Goal: Task Accomplishment & Management: Manage account settings

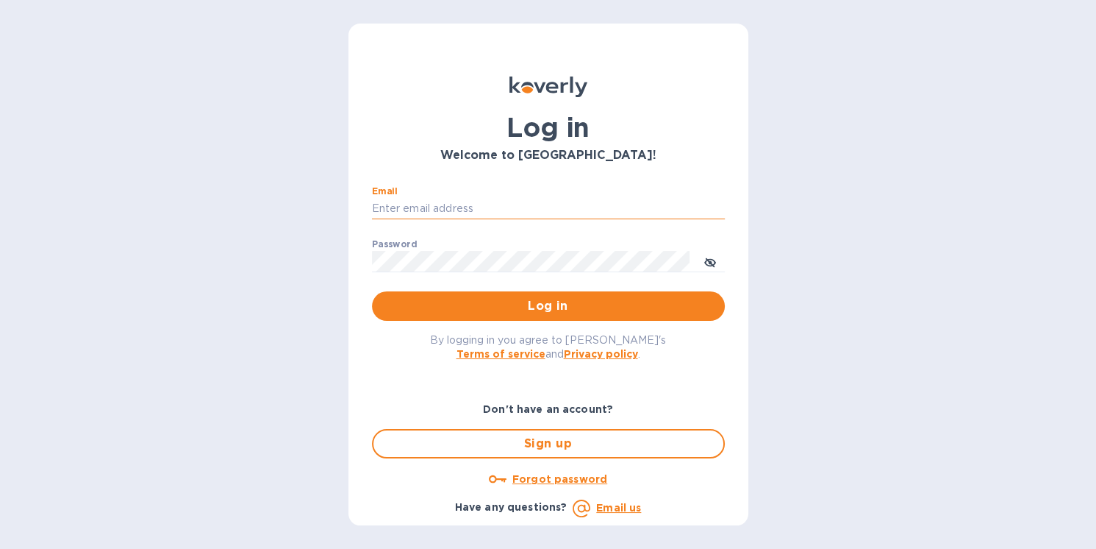
click at [476, 208] on input "Email" at bounding box center [548, 209] width 353 height 22
type input "gene@genemack.com"
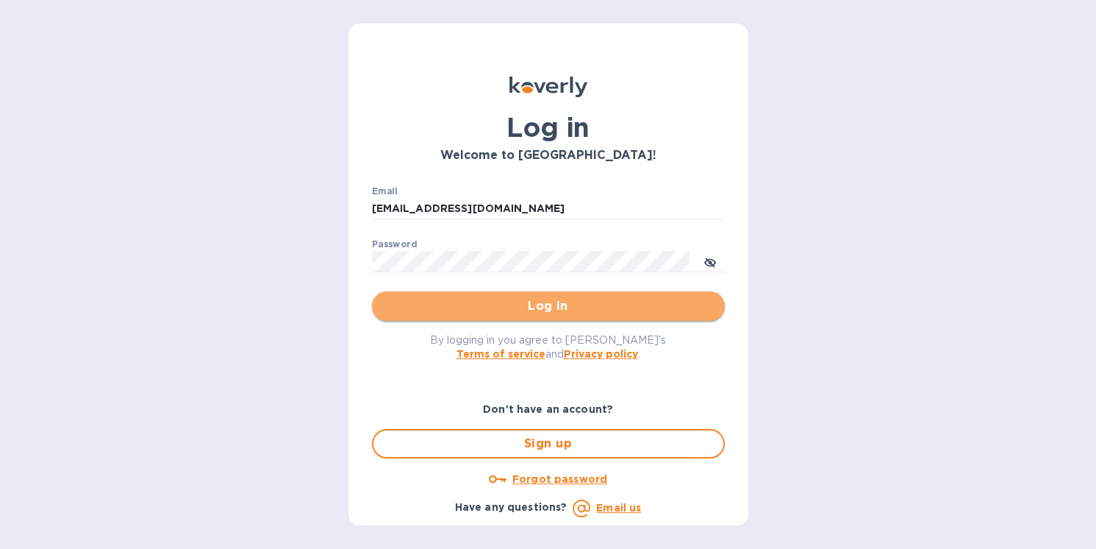
click at [541, 308] on span "Log in" at bounding box center [548, 306] width 329 height 18
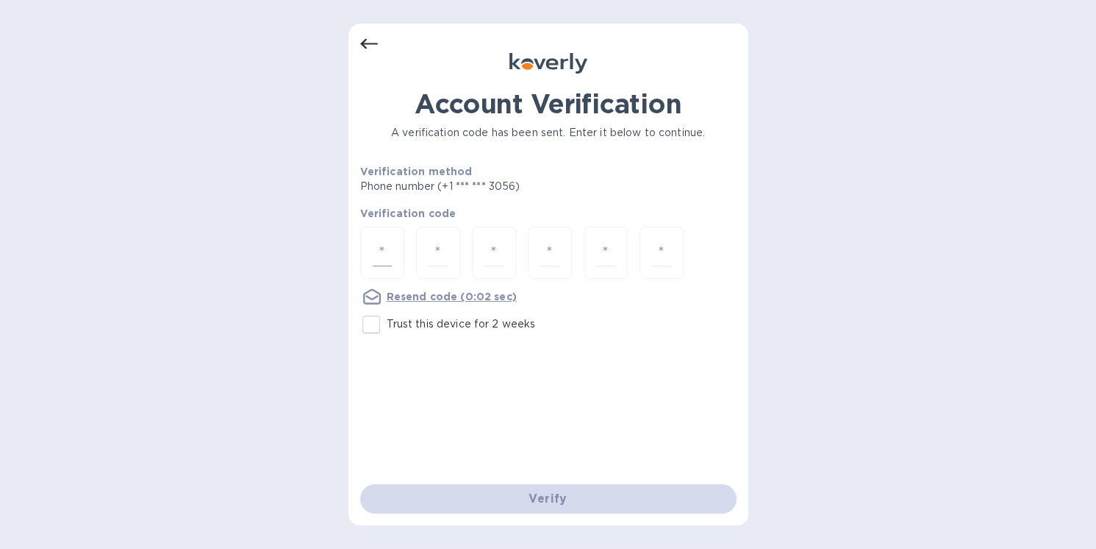
click at [371, 255] on div at bounding box center [382, 252] width 44 height 52
type input "2"
type input "5"
type input "2"
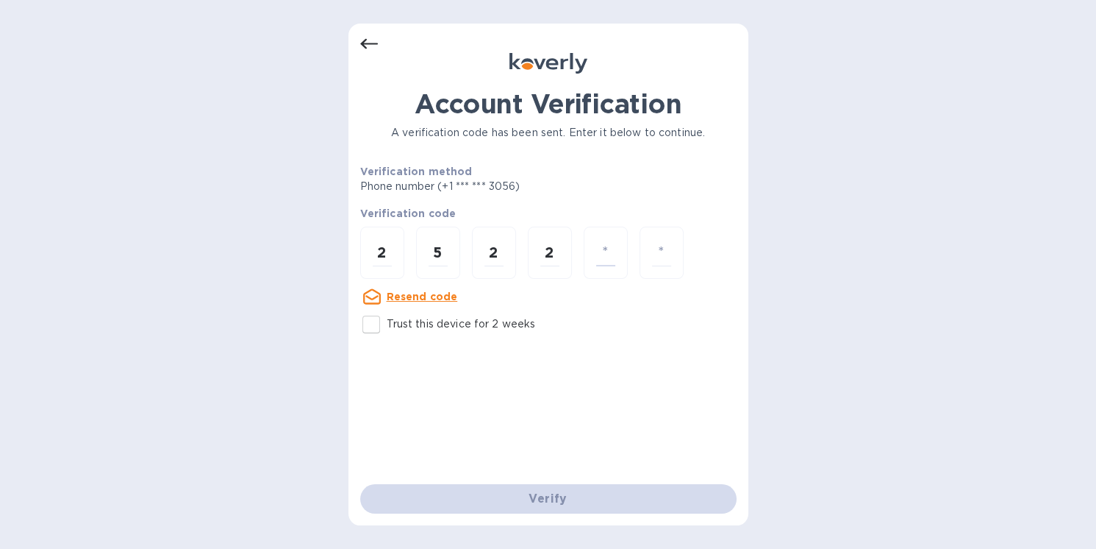
type input "8"
type input "5"
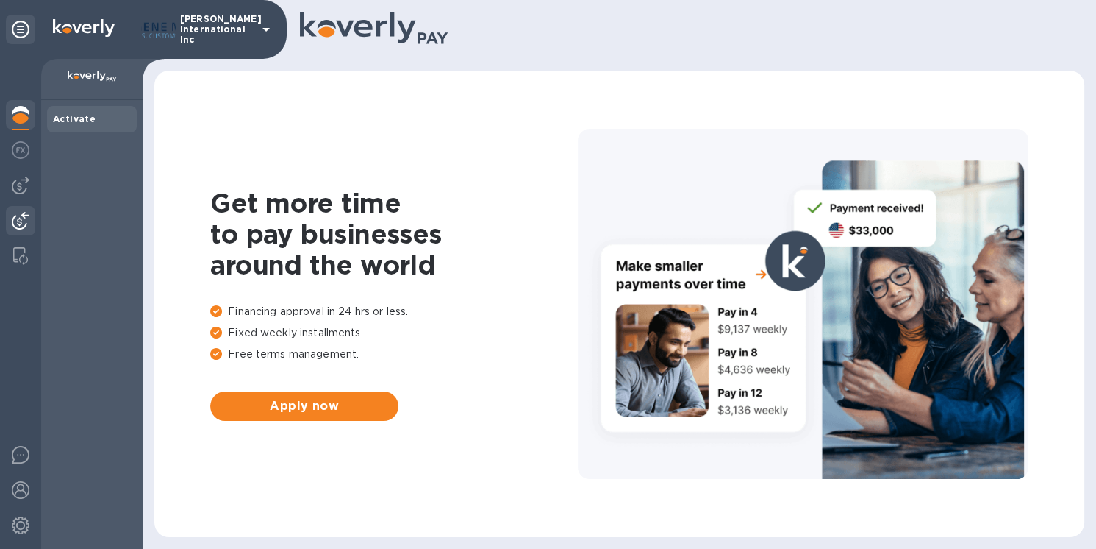
click at [12, 222] on img at bounding box center [21, 221] width 18 height 18
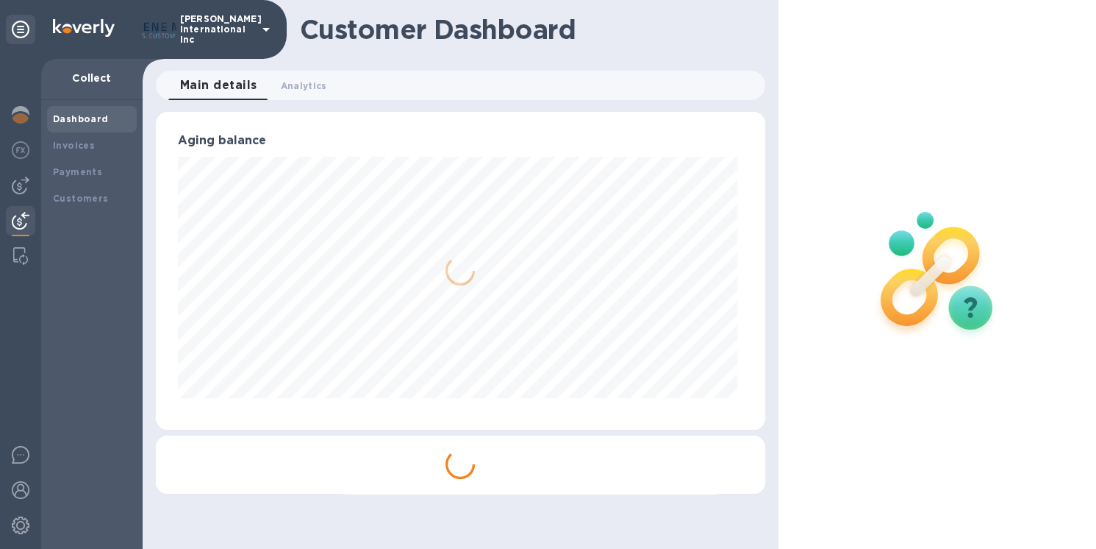
scroll to position [735070, 734784]
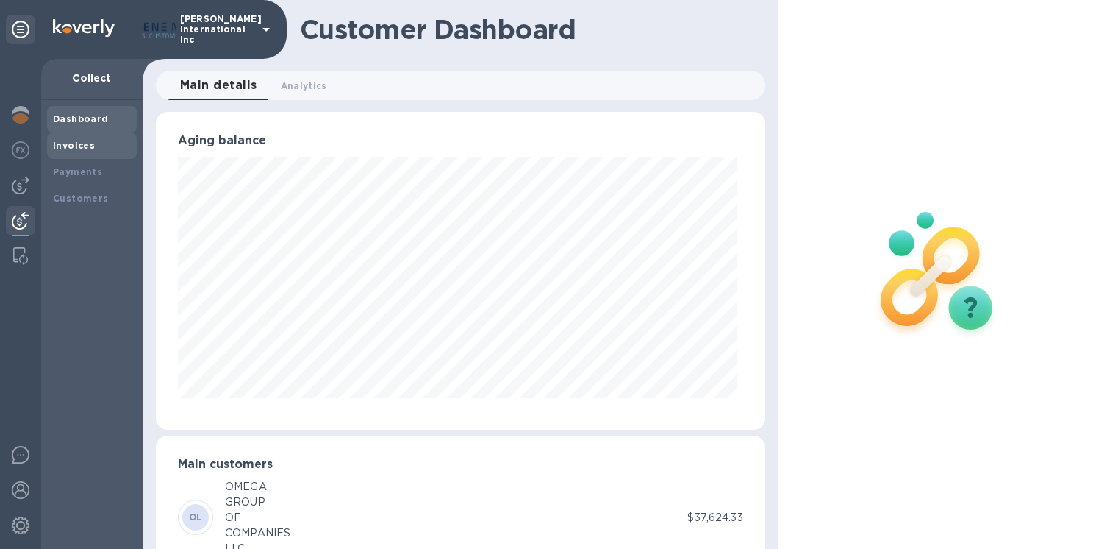
click at [82, 145] on b "Invoices" at bounding box center [74, 145] width 42 height 11
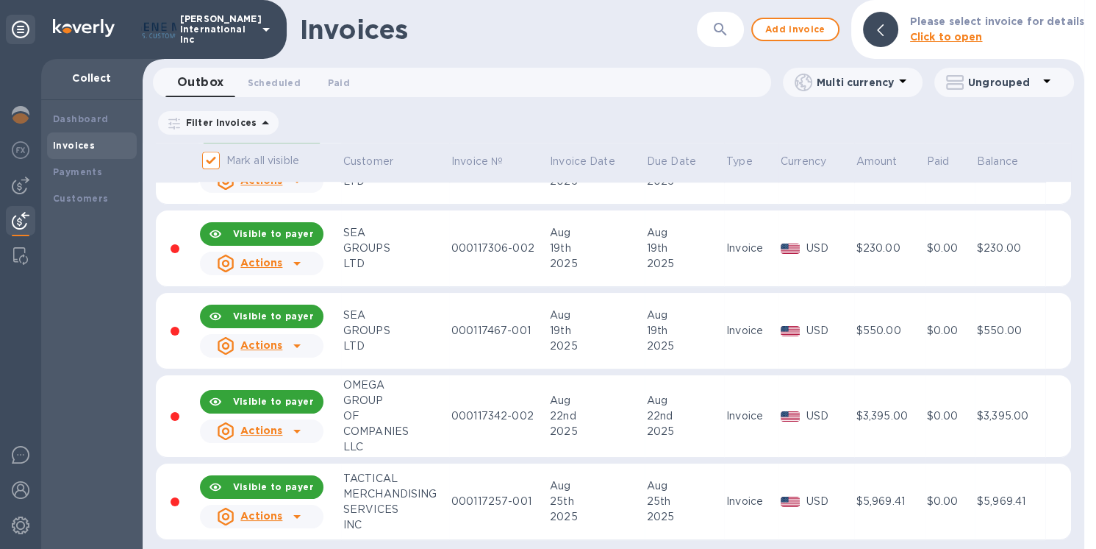
scroll to position [1260, 0]
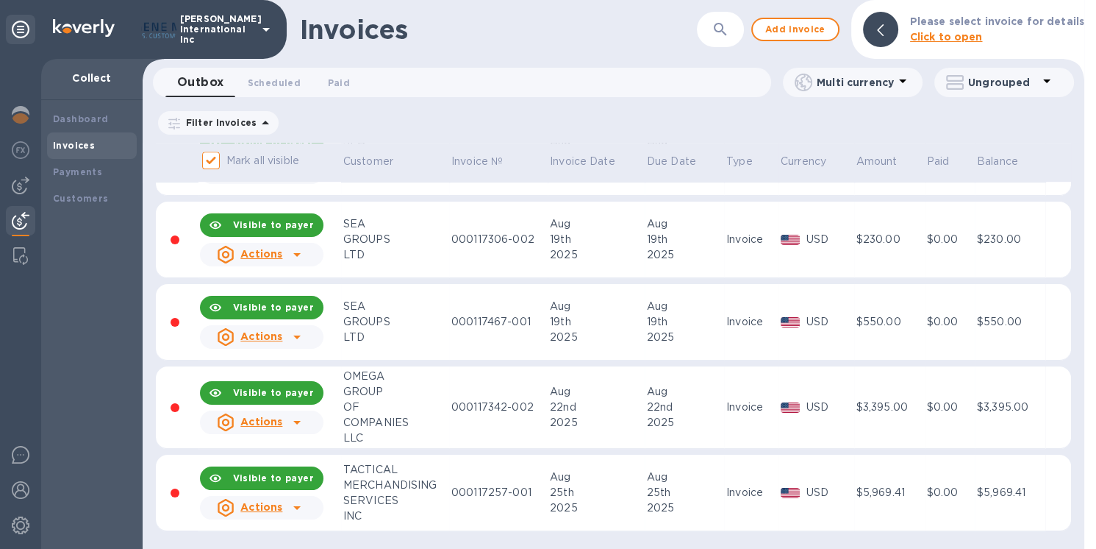
click at [294, 506] on icon at bounding box center [296, 508] width 7 height 4
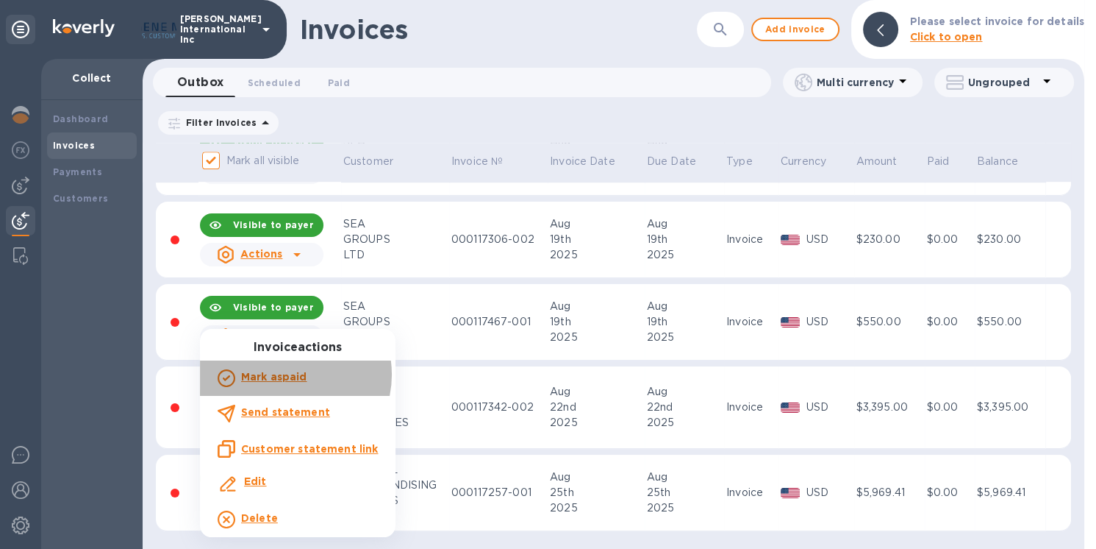
click at [287, 374] on b "Mark as paid" at bounding box center [273, 377] width 65 height 12
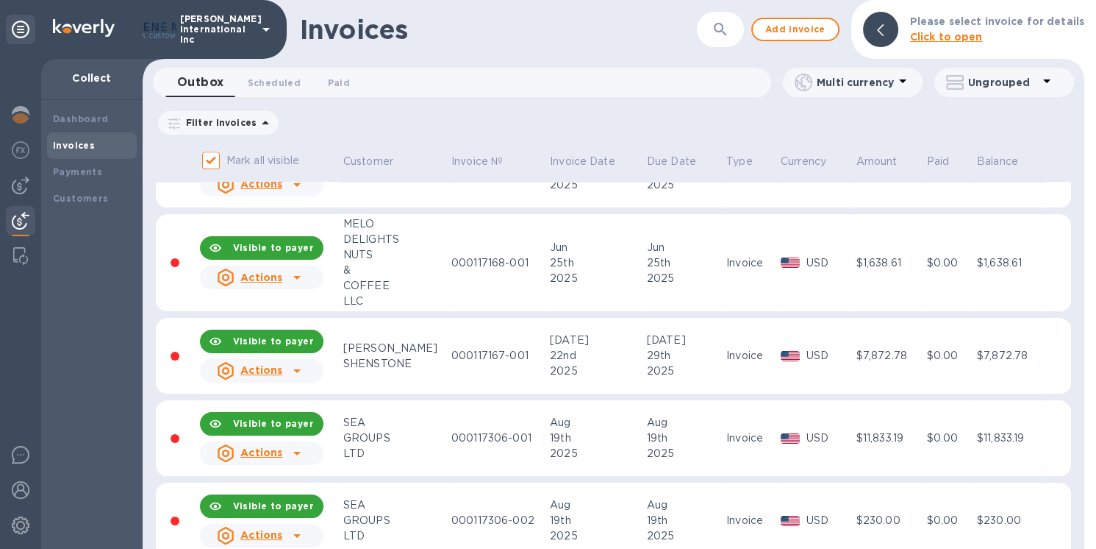
scroll to position [1178, 0]
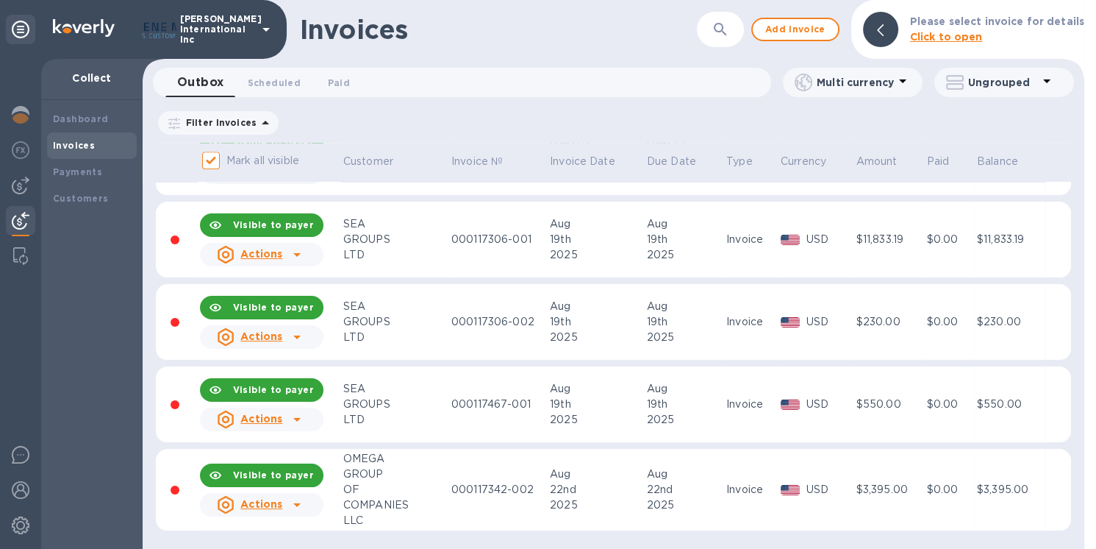
click at [297, 500] on icon at bounding box center [297, 505] width 18 height 18
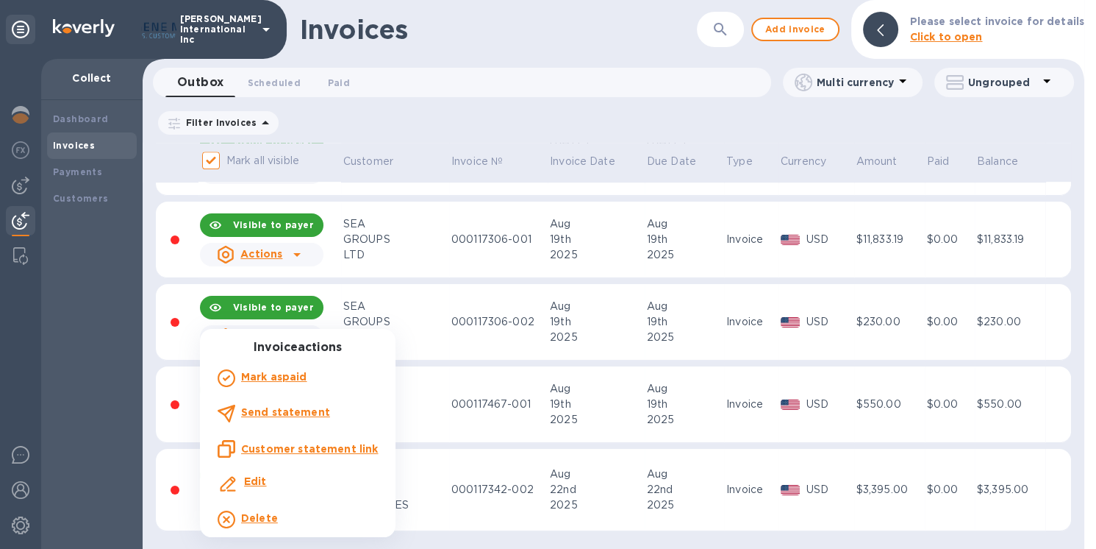
click at [300, 374] on b "Mark as paid" at bounding box center [273, 377] width 65 height 12
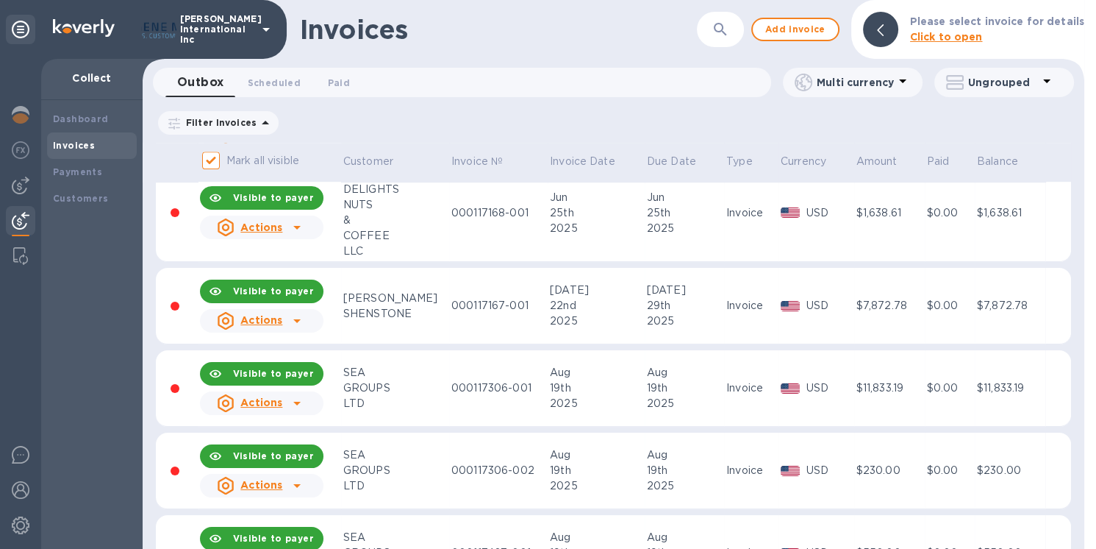
scroll to position [1090, 0]
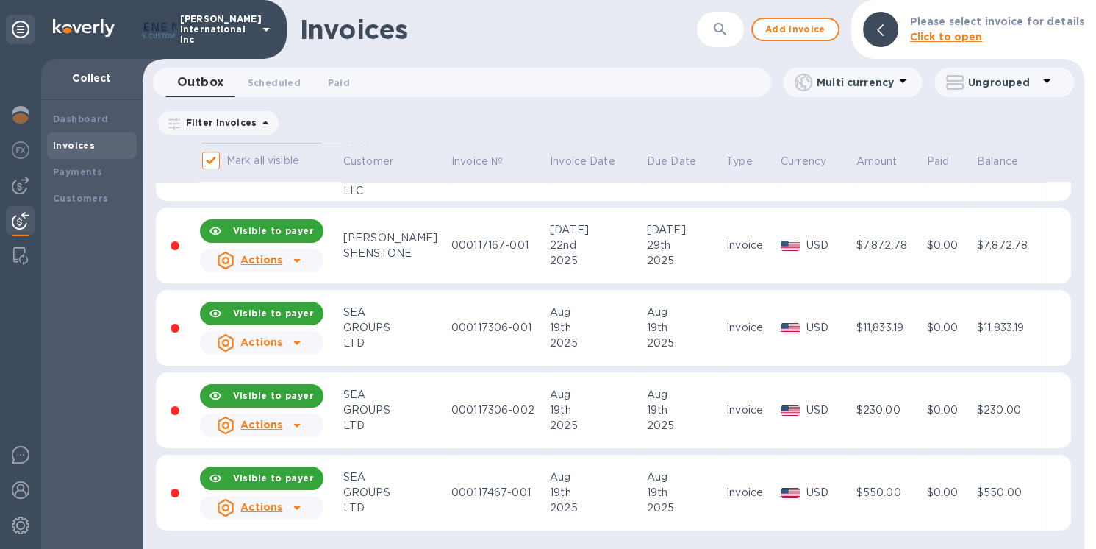
click at [297, 507] on icon at bounding box center [296, 508] width 7 height 4
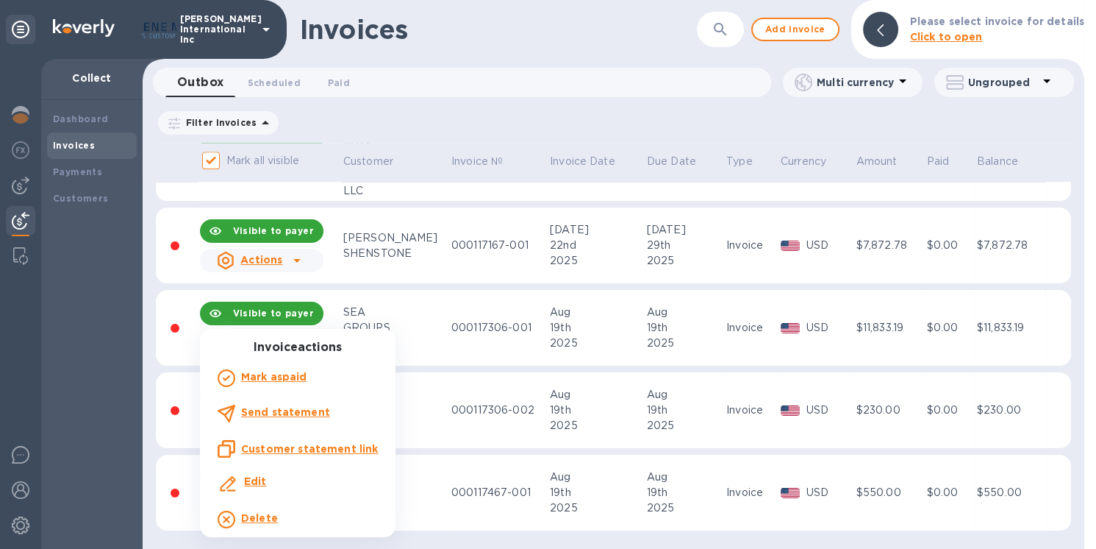
click at [284, 374] on b "Mark as paid" at bounding box center [273, 377] width 65 height 12
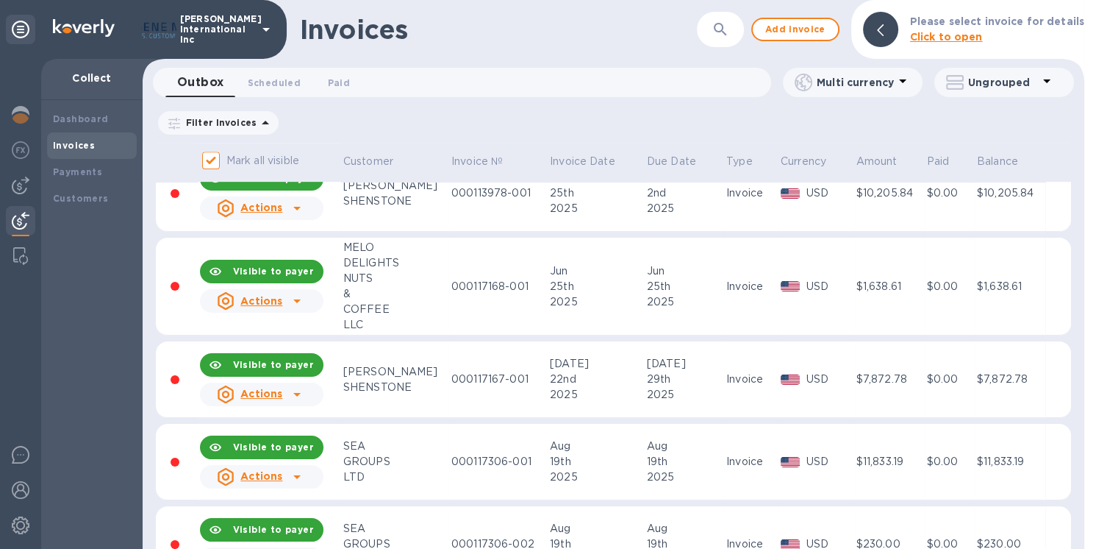
scroll to position [1007, 0]
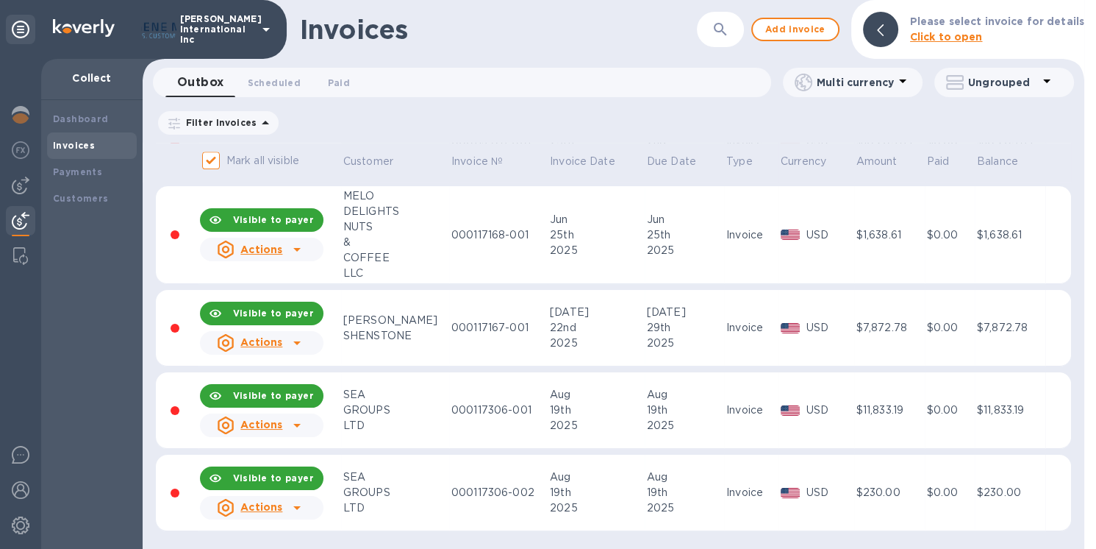
click at [294, 507] on icon at bounding box center [297, 508] width 18 height 18
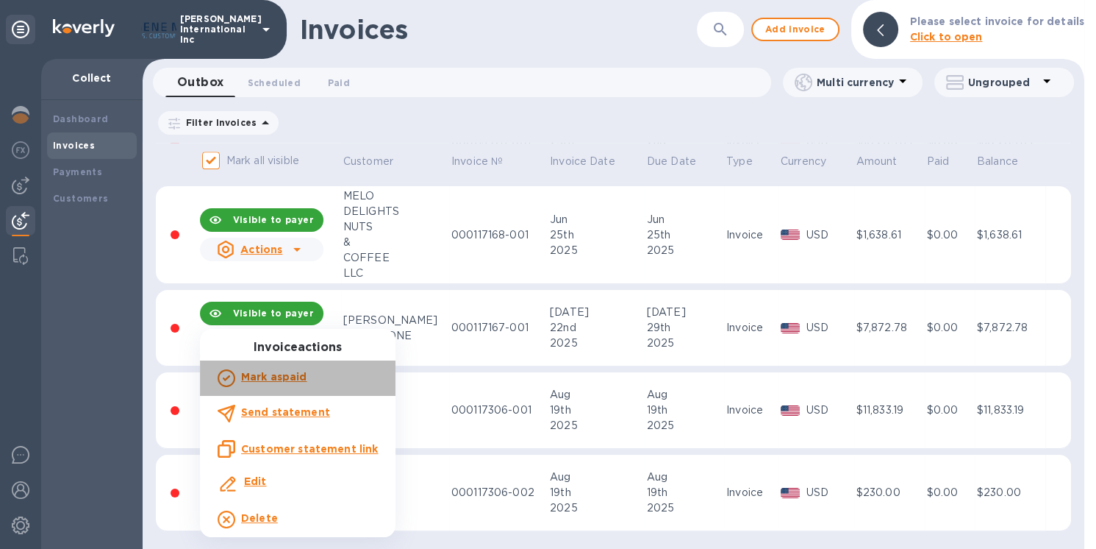
click at [303, 374] on b "Mark as paid" at bounding box center [273, 377] width 65 height 12
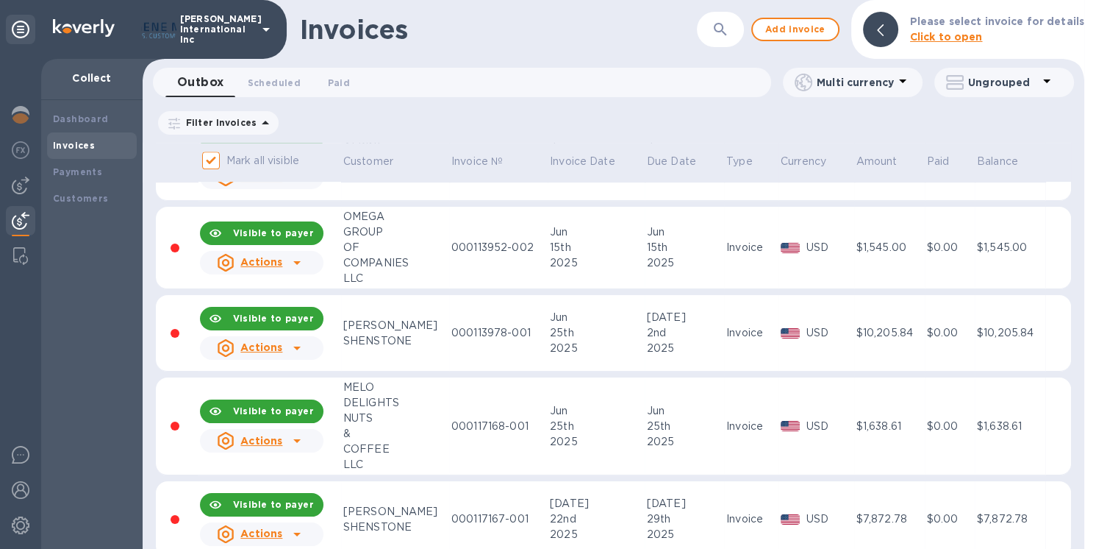
scroll to position [779, 0]
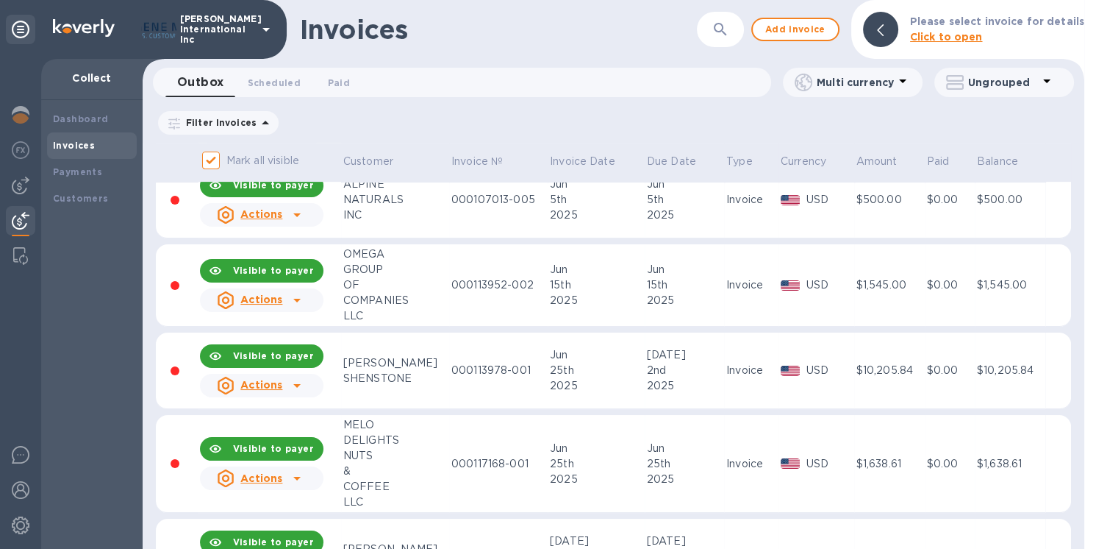
click at [299, 477] on icon at bounding box center [297, 478] width 18 height 18
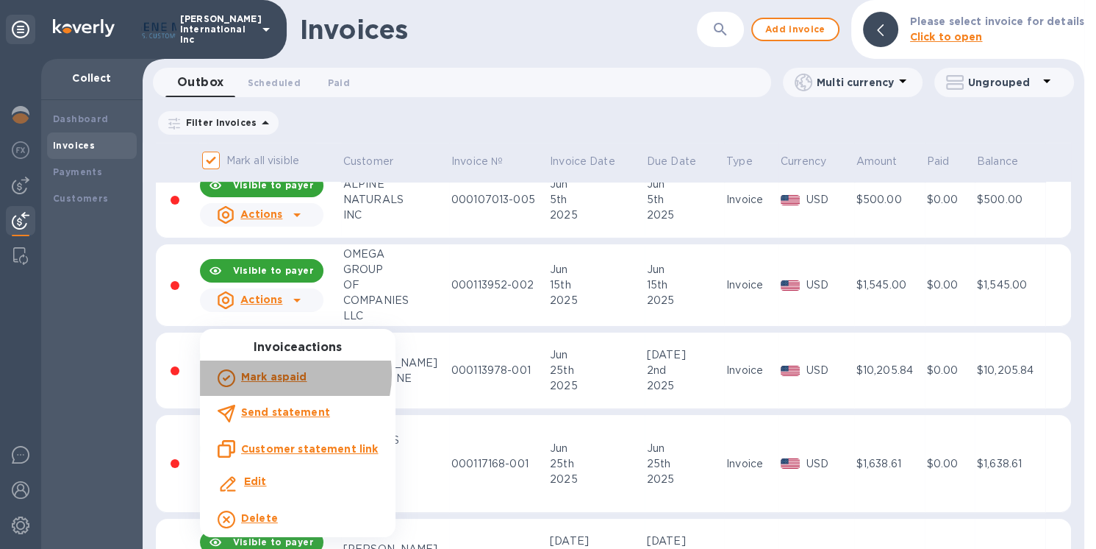
click at [288, 374] on b "Mark as paid" at bounding box center [273, 377] width 65 height 12
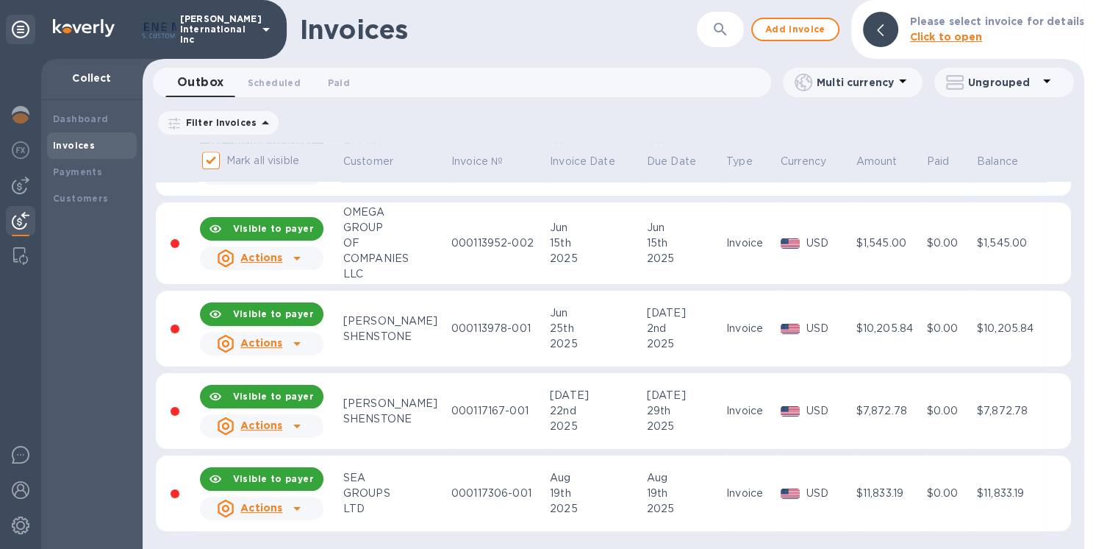
scroll to position [822, 0]
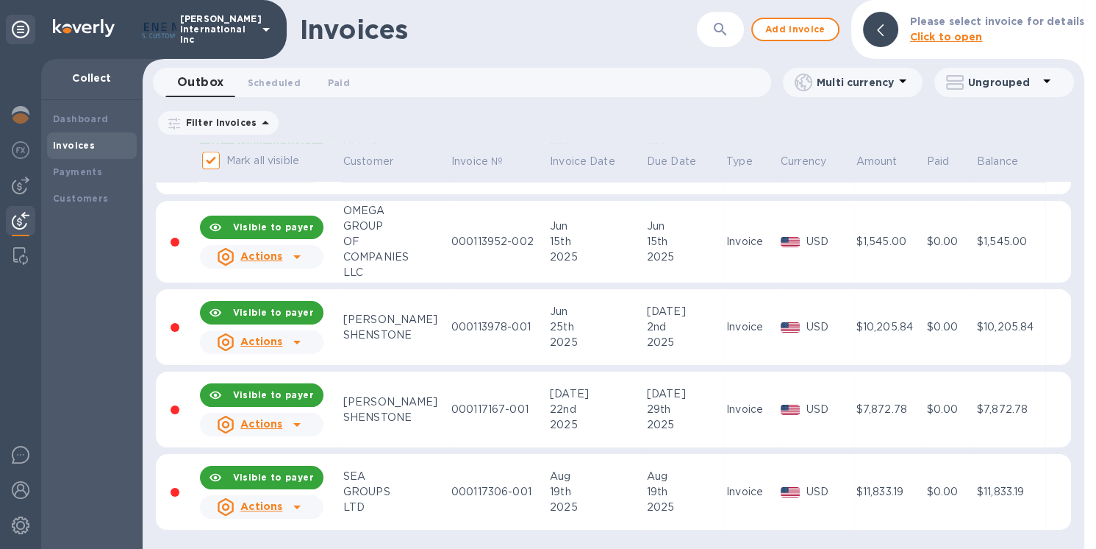
click at [292, 419] on icon at bounding box center [297, 424] width 18 height 18
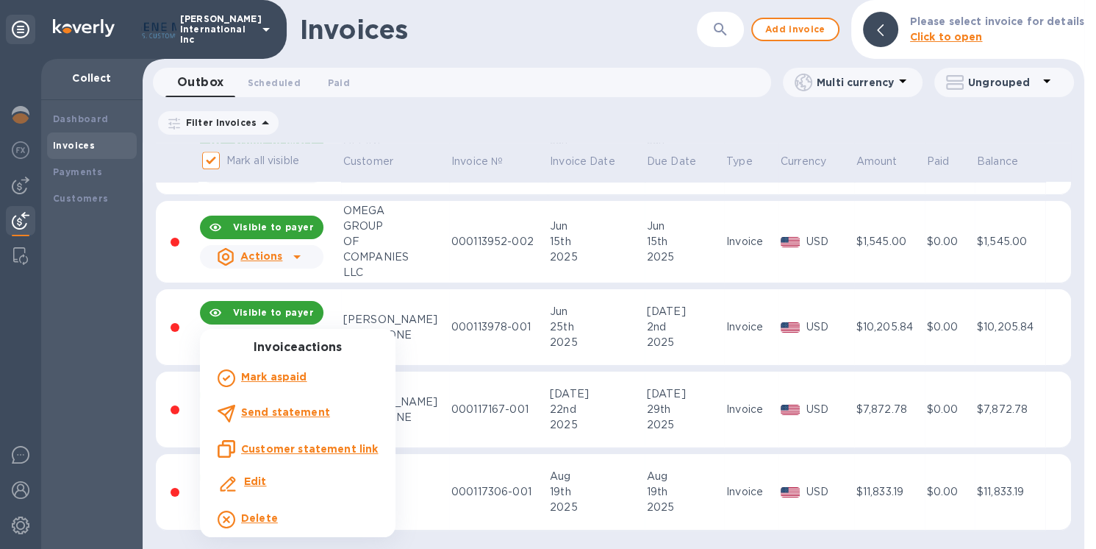
click at [280, 375] on b "Mark as paid" at bounding box center [273, 377] width 65 height 12
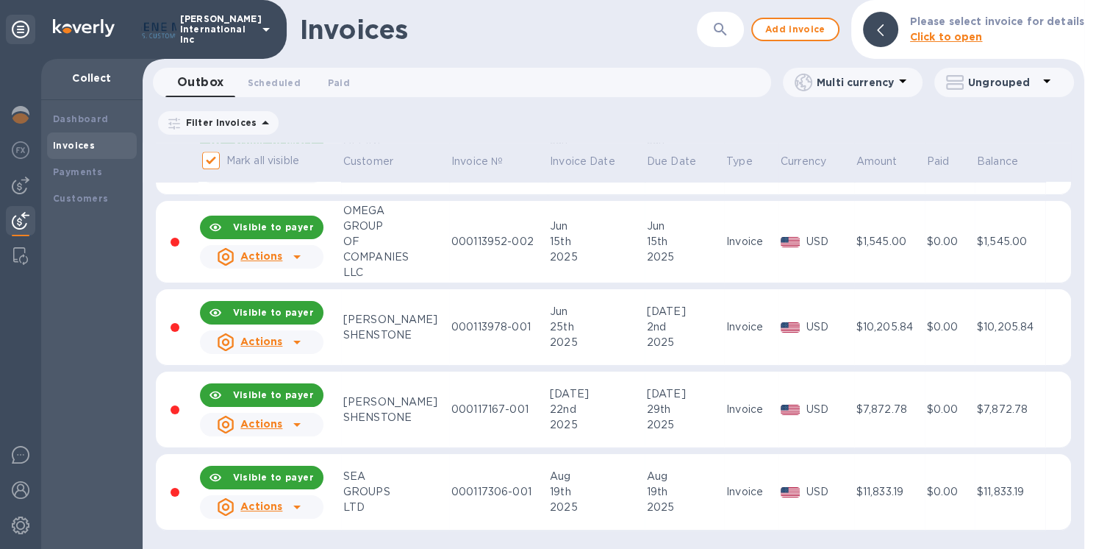
scroll to position [0, 0]
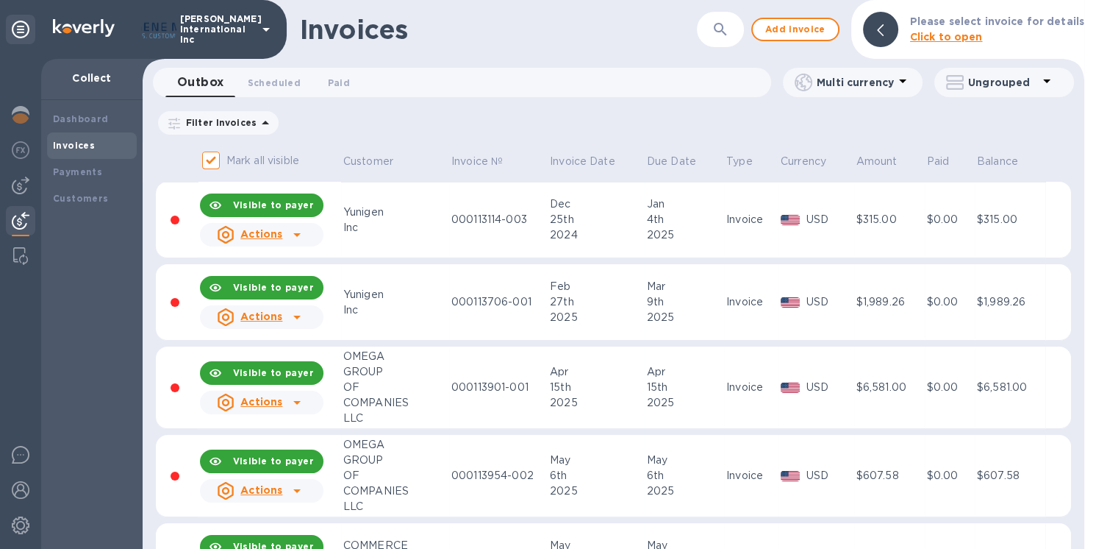
click at [292, 485] on icon at bounding box center [297, 491] width 18 height 18
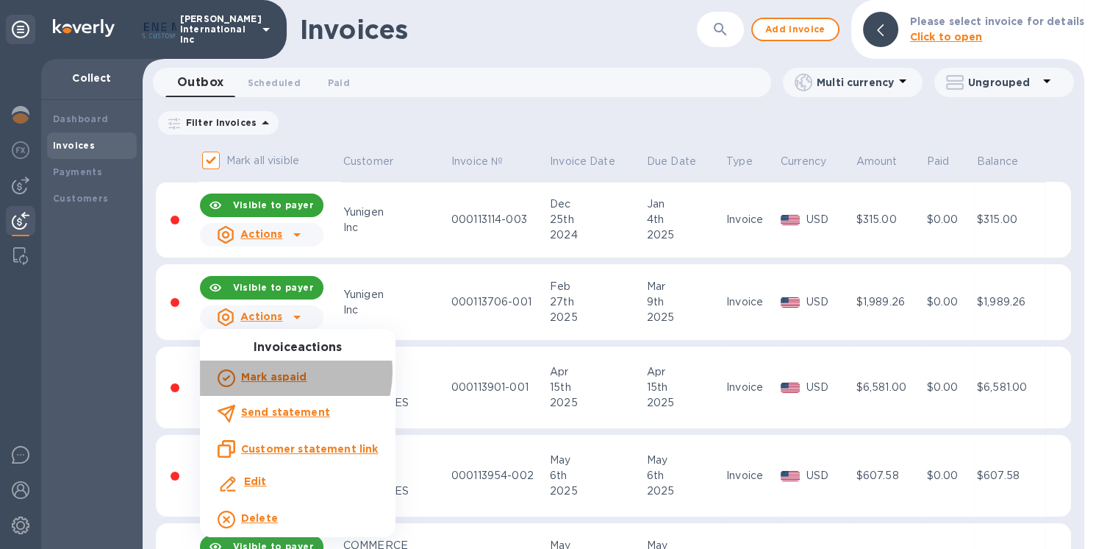
click at [284, 371] on b "Mark as paid" at bounding box center [273, 377] width 65 height 12
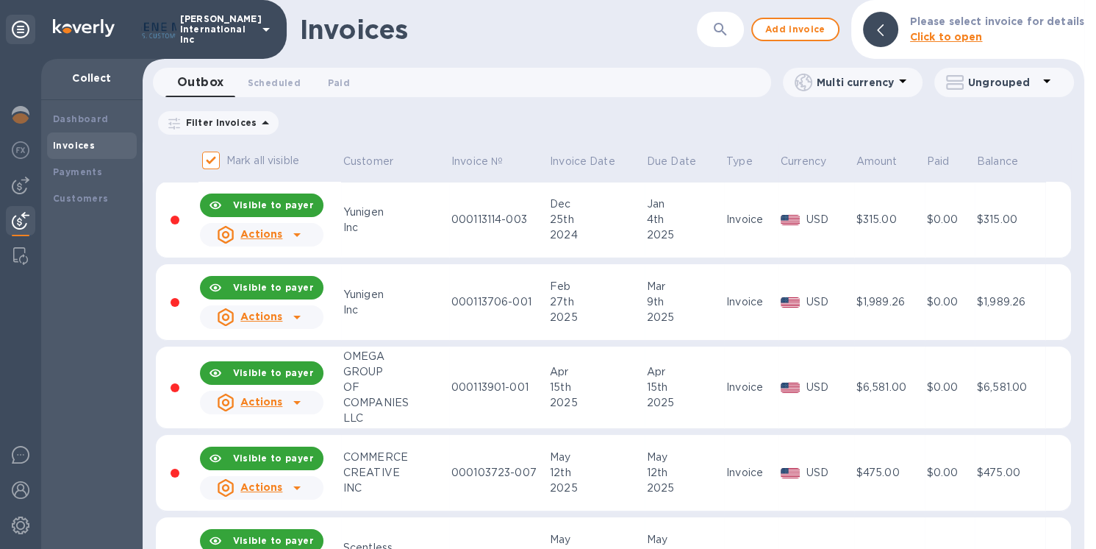
click at [295, 402] on icon at bounding box center [296, 403] width 7 height 4
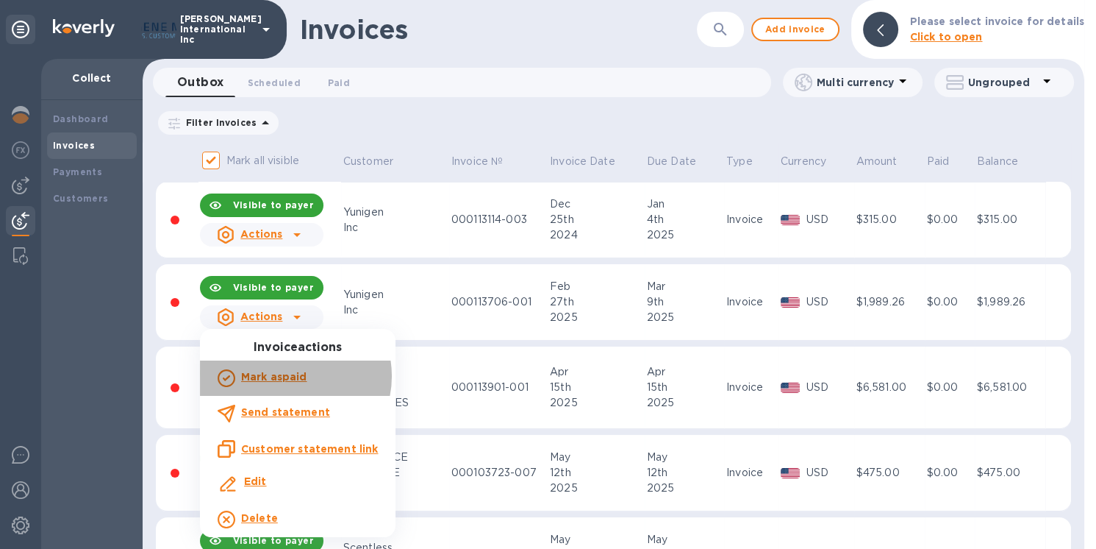
click at [290, 374] on b "Mark as paid" at bounding box center [273, 377] width 65 height 12
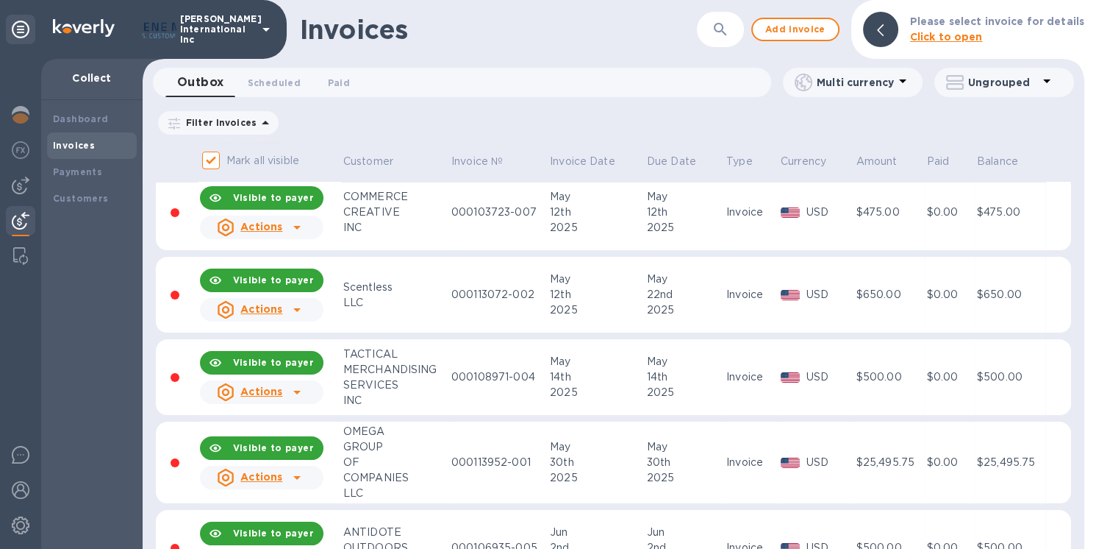
scroll to position [146, 0]
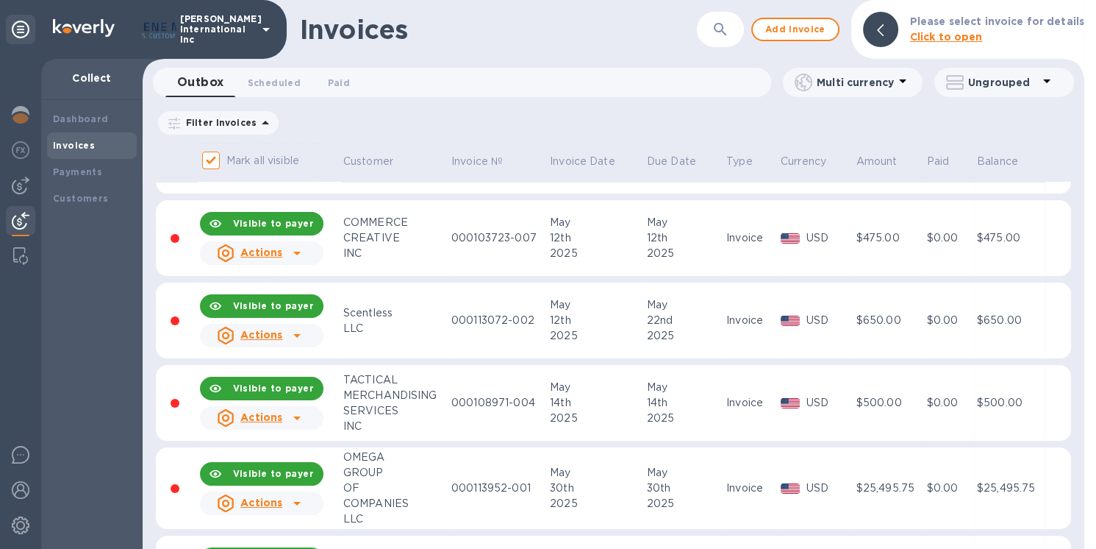
click at [296, 331] on icon at bounding box center [297, 336] width 18 height 18
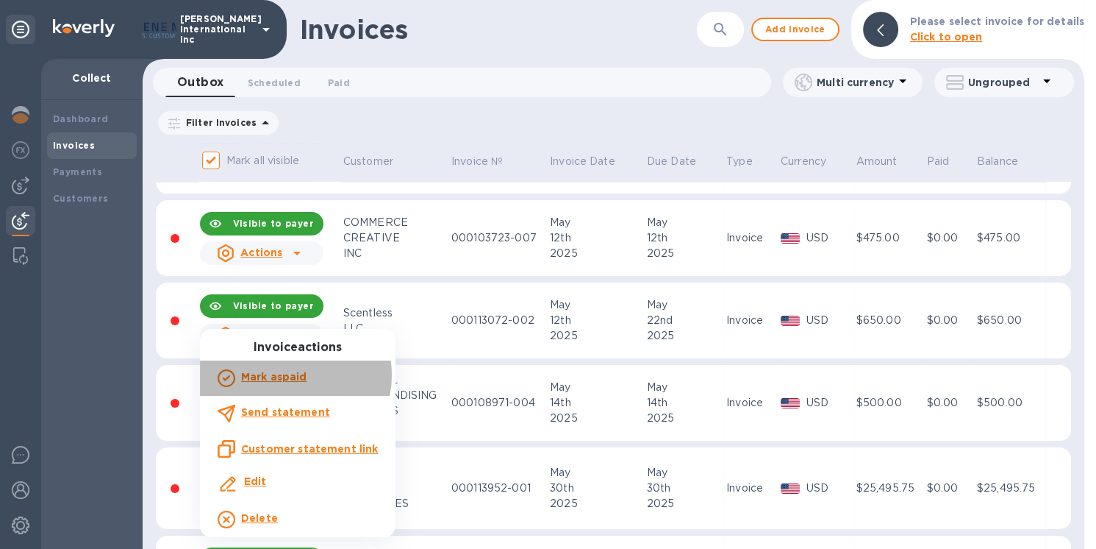
click at [288, 375] on b "Mark as paid" at bounding box center [273, 377] width 65 height 12
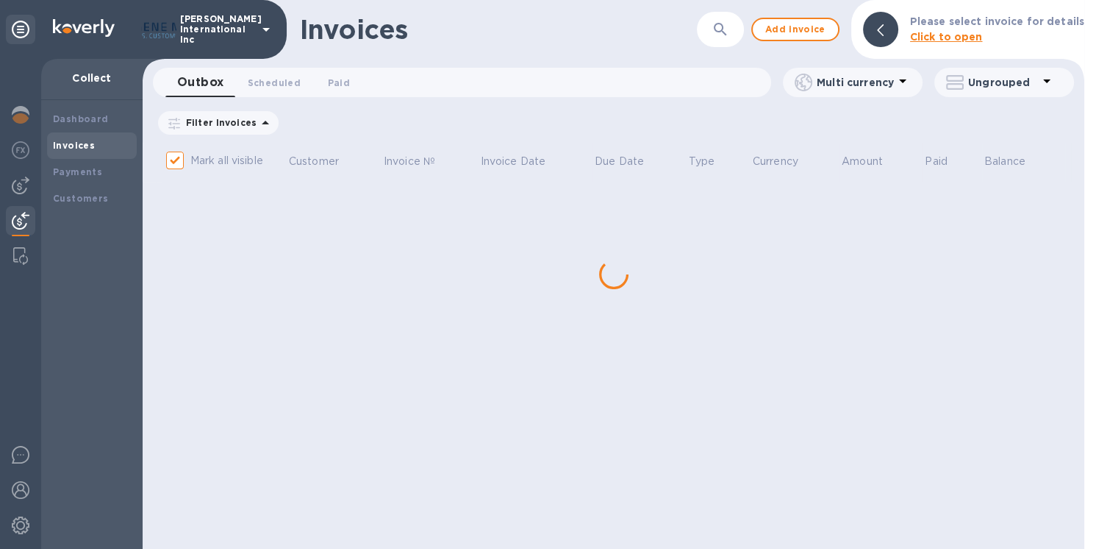
scroll to position [0, 0]
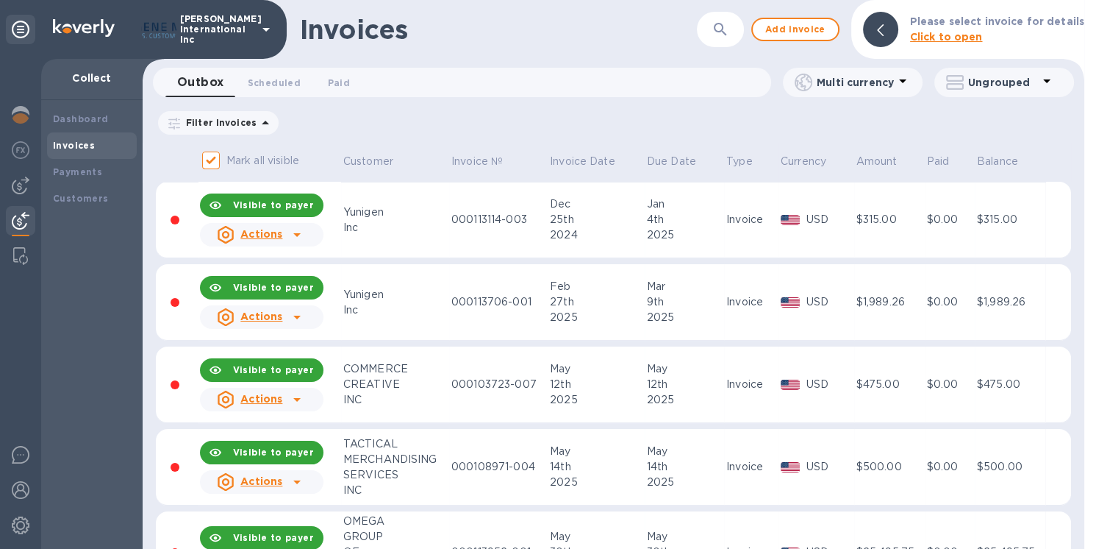
click at [295, 481] on icon at bounding box center [296, 482] width 7 height 4
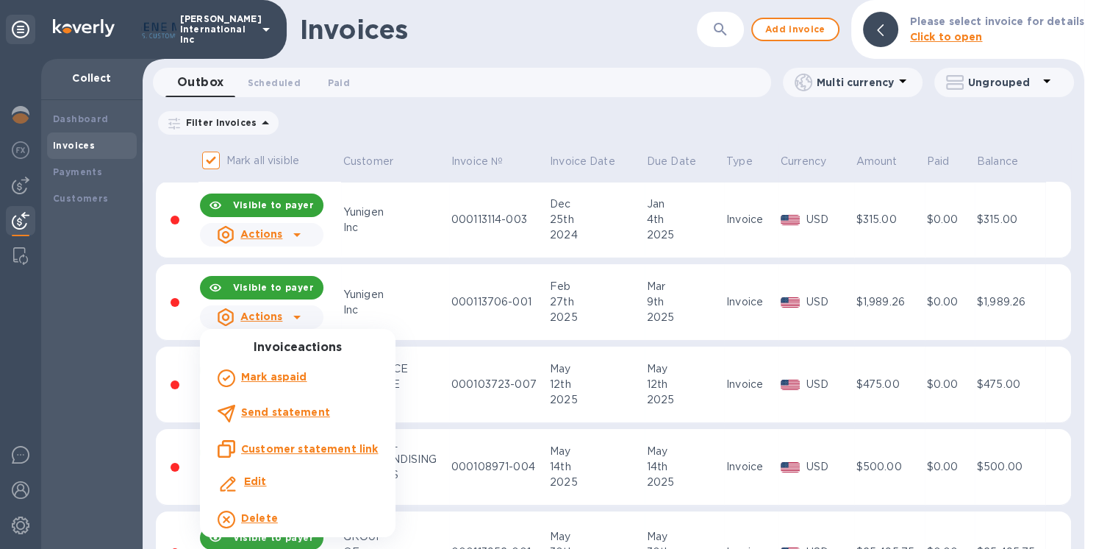
click at [466, 518] on div at bounding box center [548, 274] width 1096 height 549
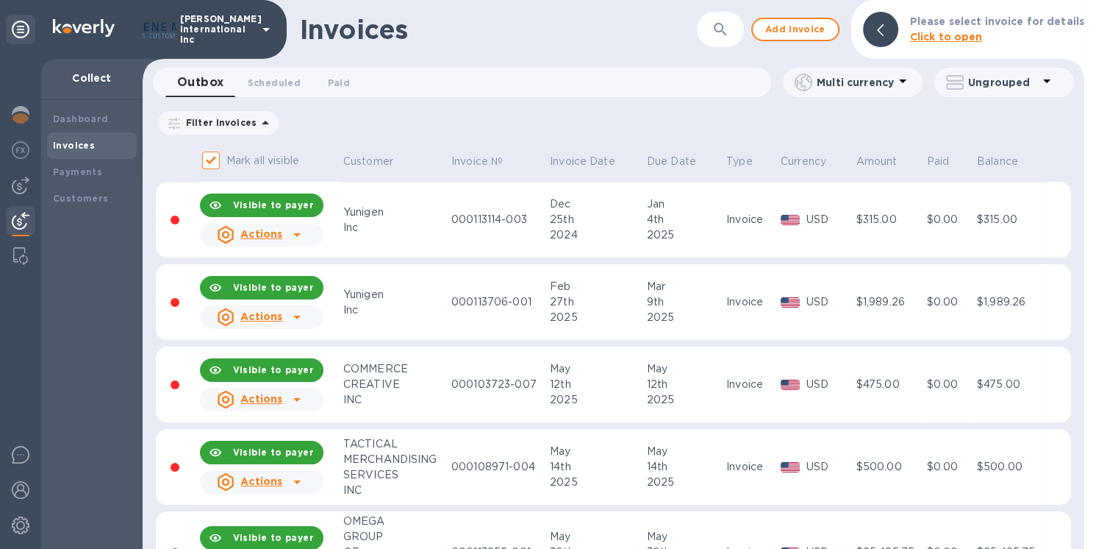
click at [295, 484] on icon at bounding box center [297, 482] width 18 height 18
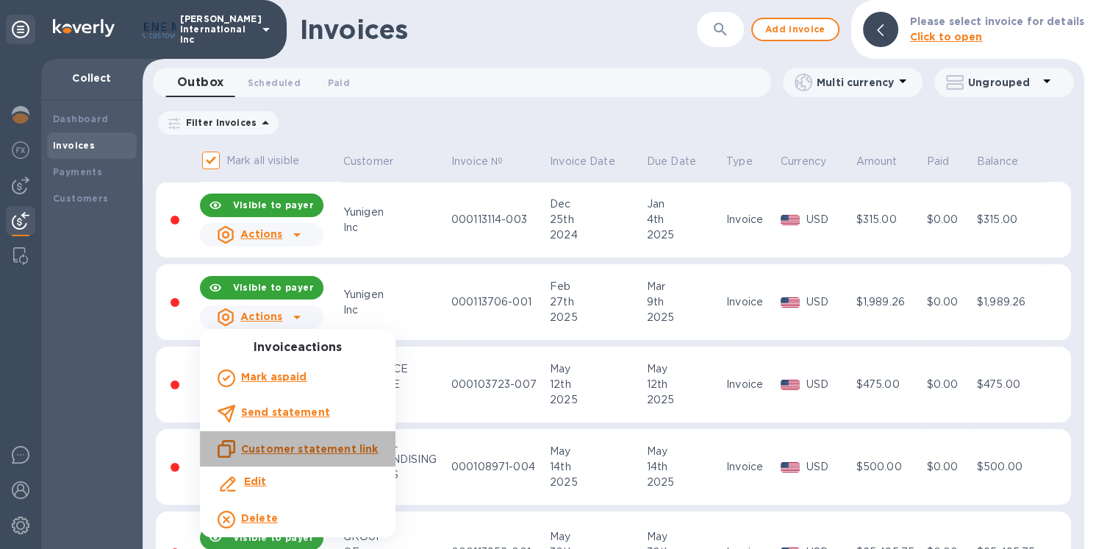
click at [319, 451] on u "Customer statement link" at bounding box center [309, 449] width 137 height 12
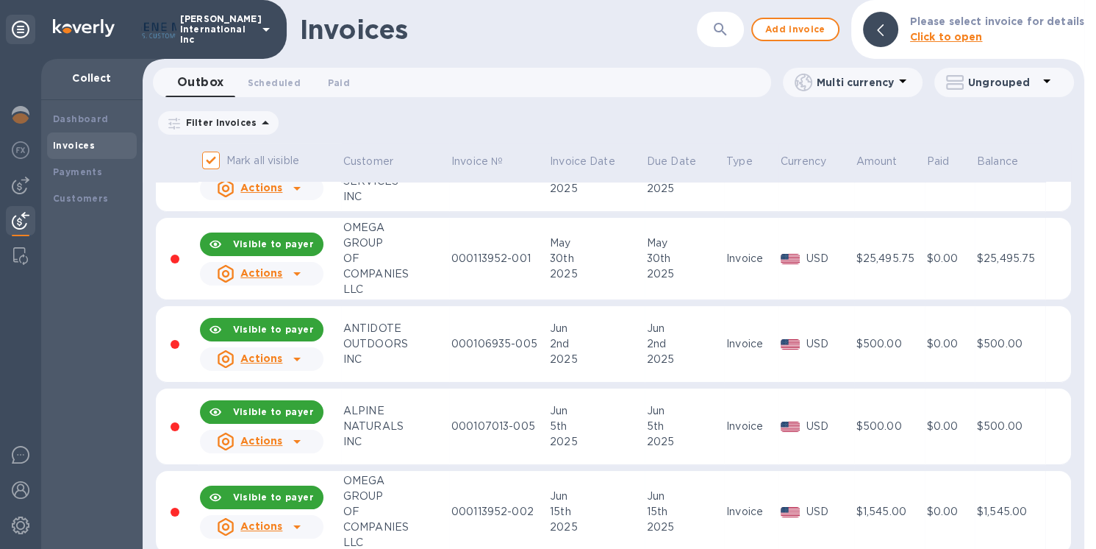
scroll to position [146, 0]
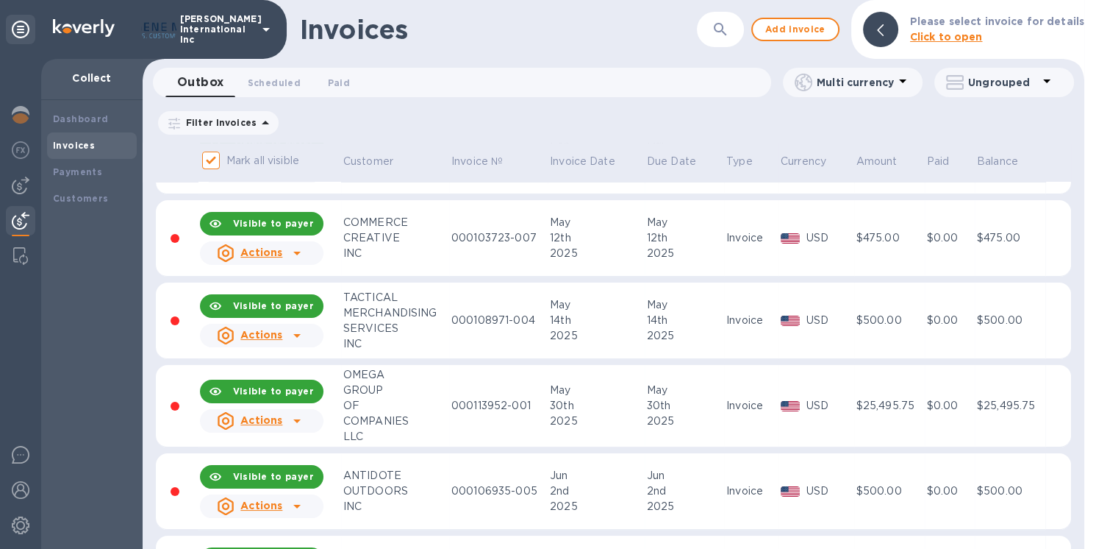
click at [299, 420] on icon at bounding box center [297, 421] width 18 height 18
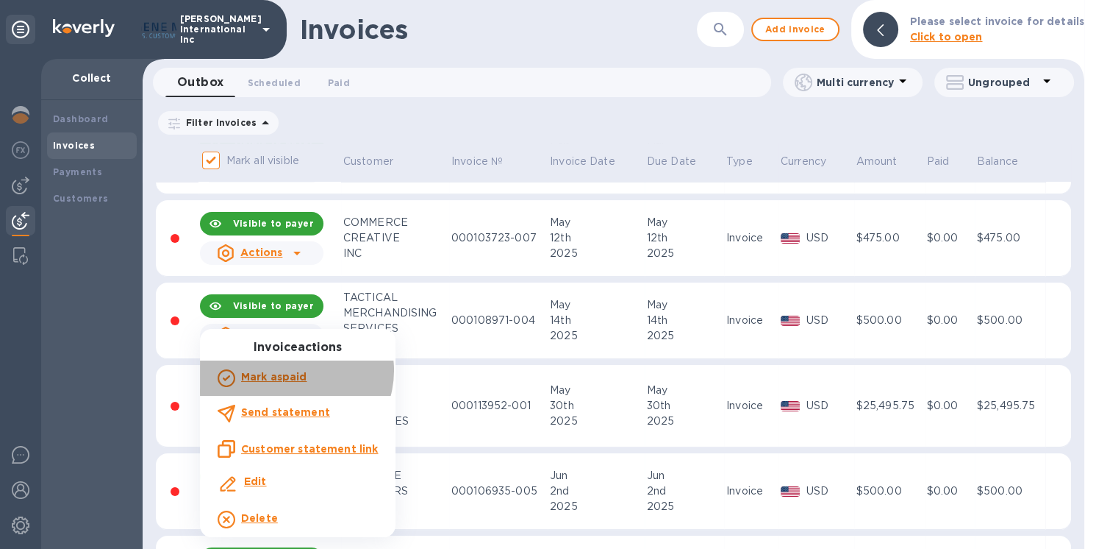
click at [295, 371] on b "Mark as paid" at bounding box center [273, 377] width 65 height 12
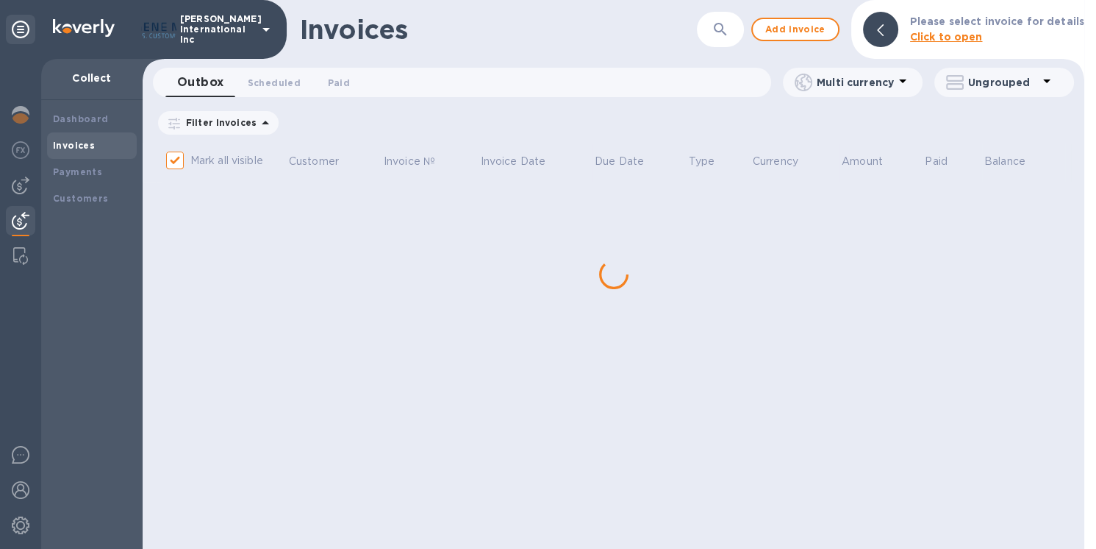
scroll to position [0, 0]
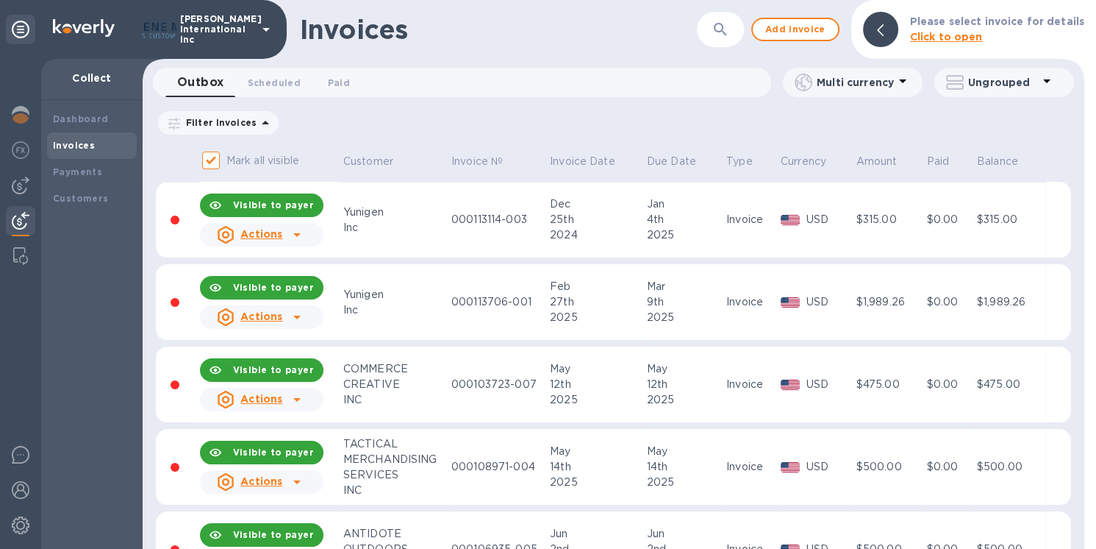
click at [294, 479] on icon at bounding box center [297, 482] width 18 height 18
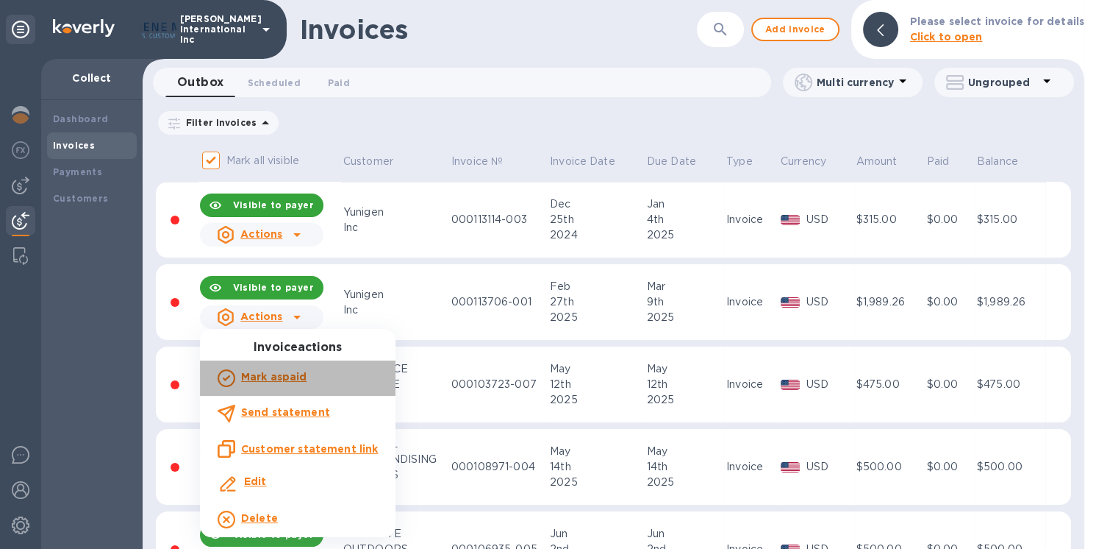
click at [304, 377] on b "Mark as paid" at bounding box center [273, 377] width 65 height 12
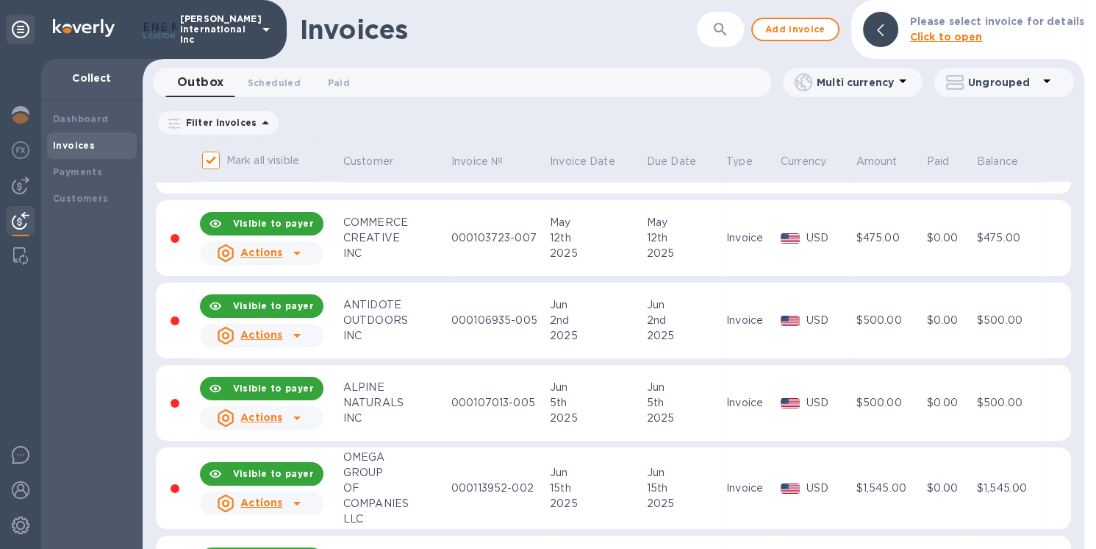
scroll to position [221, 0]
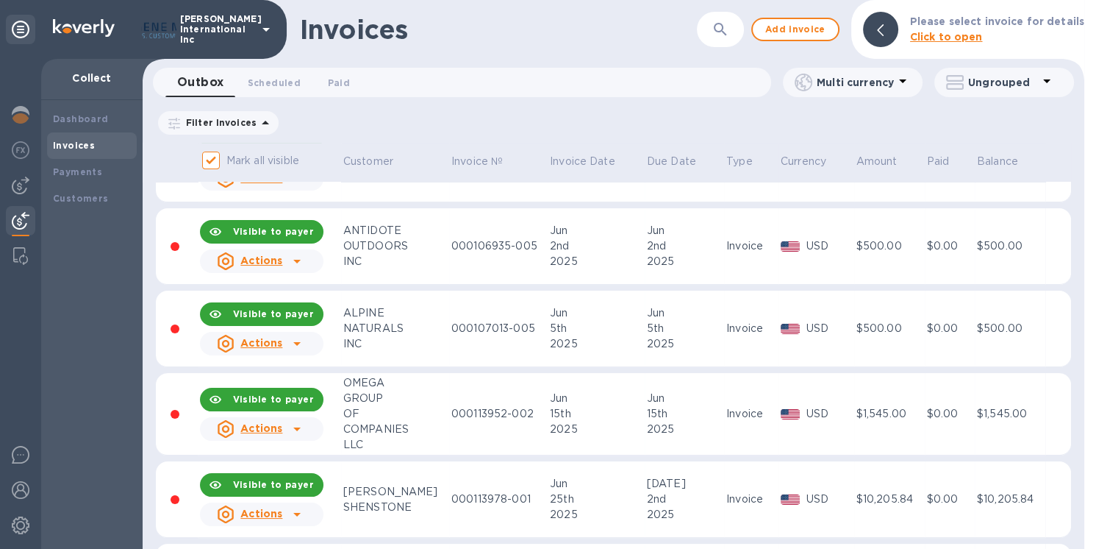
click at [300, 428] on icon at bounding box center [297, 429] width 18 height 18
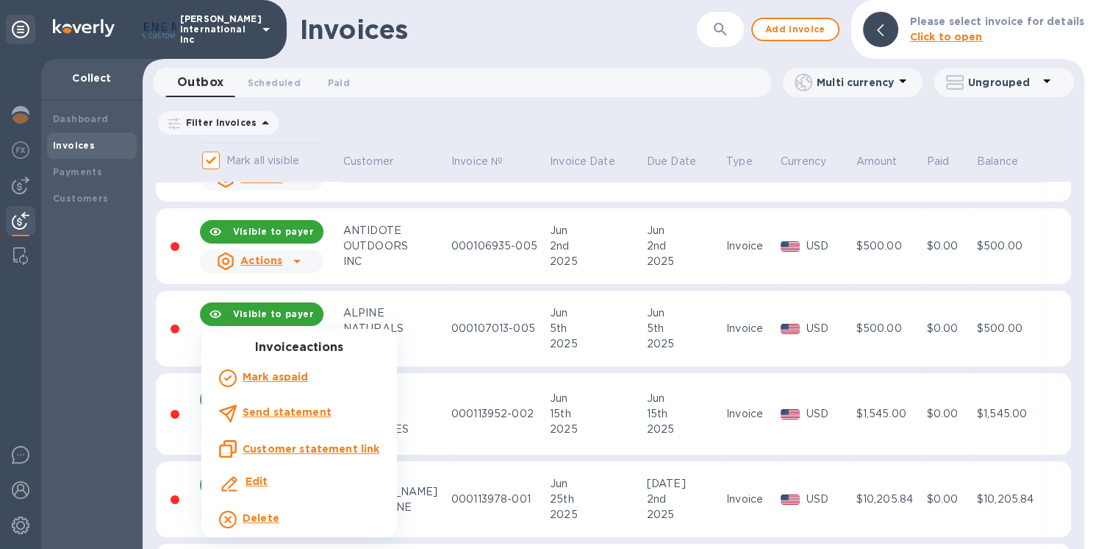
click at [604, 323] on div at bounding box center [548, 274] width 1096 height 549
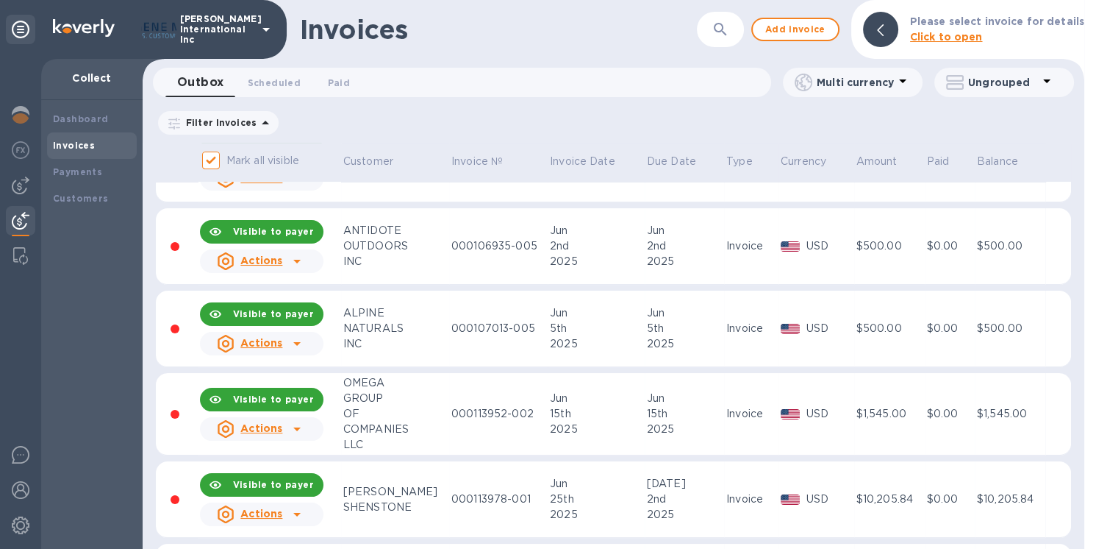
click at [296, 342] on icon at bounding box center [296, 344] width 7 height 4
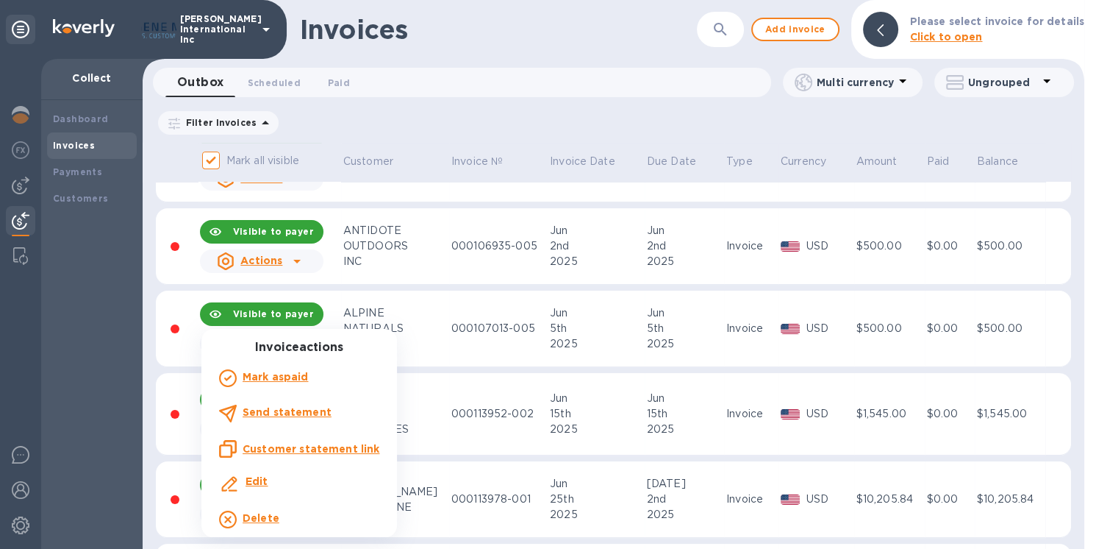
click at [281, 377] on b "Mark as paid" at bounding box center [275, 377] width 65 height 12
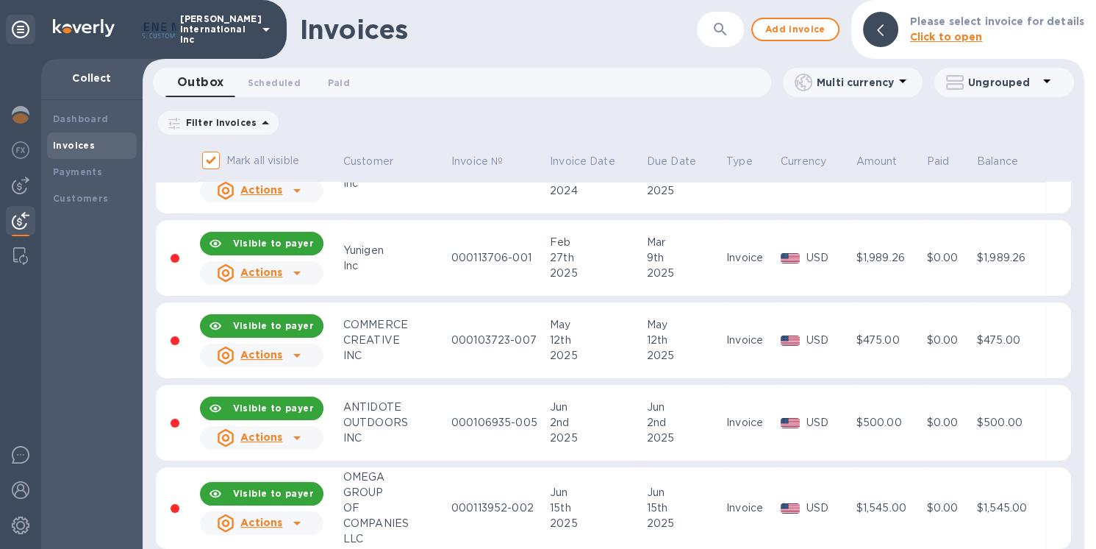
scroll to position [0, 0]
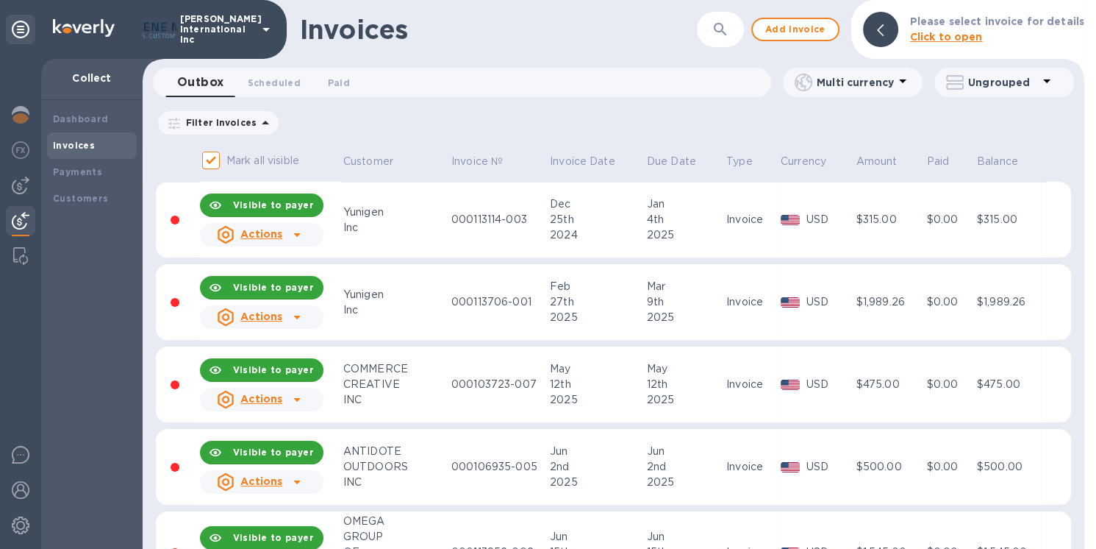
click at [477, 89] on div "Outbox 0 Scheduled 0 Paid 0" at bounding box center [468, 82] width 606 height 29
click at [449, 259] on table "Mark all visible Customer Invoice № Invoice Date Due Date Type Currency Amount …" at bounding box center [614, 457] width 916 height 629
